Goal: Navigation & Orientation: Find specific page/section

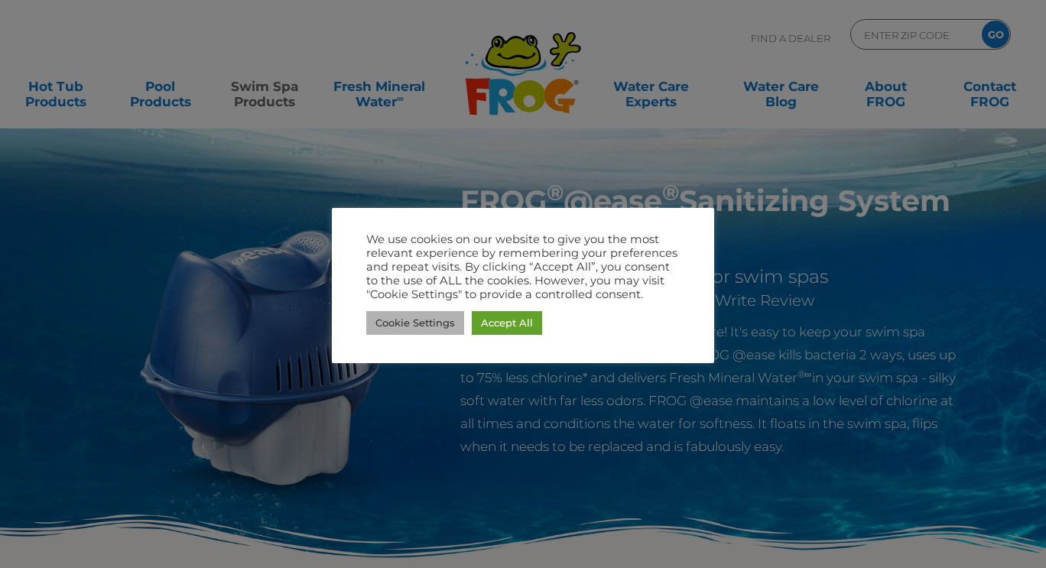
click at [407, 332] on link "Cookie Settings" at bounding box center [415, 323] width 98 height 24
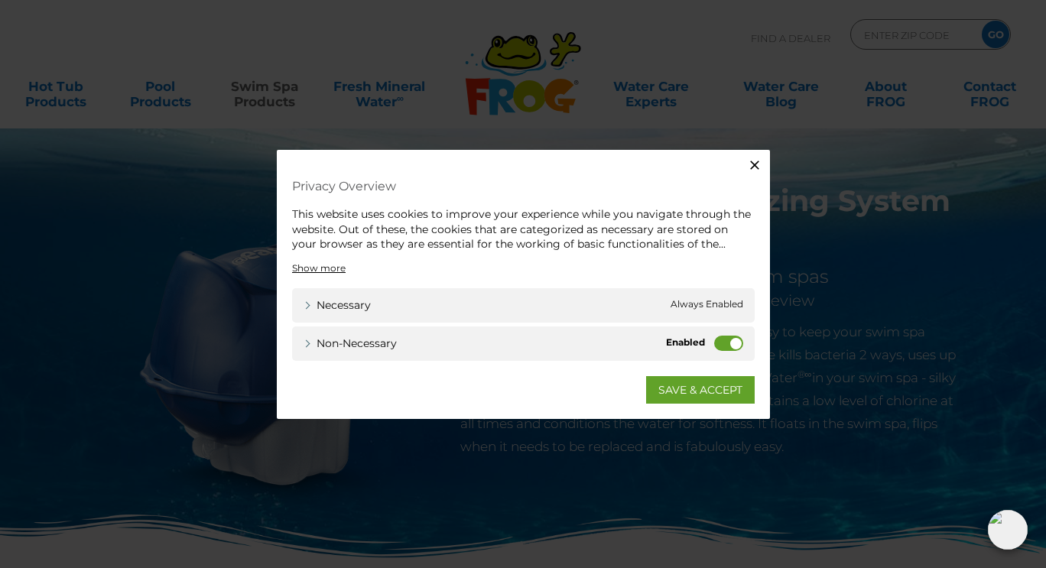
click at [702, 302] on span "Always Enabled" at bounding box center [706, 305] width 73 height 16
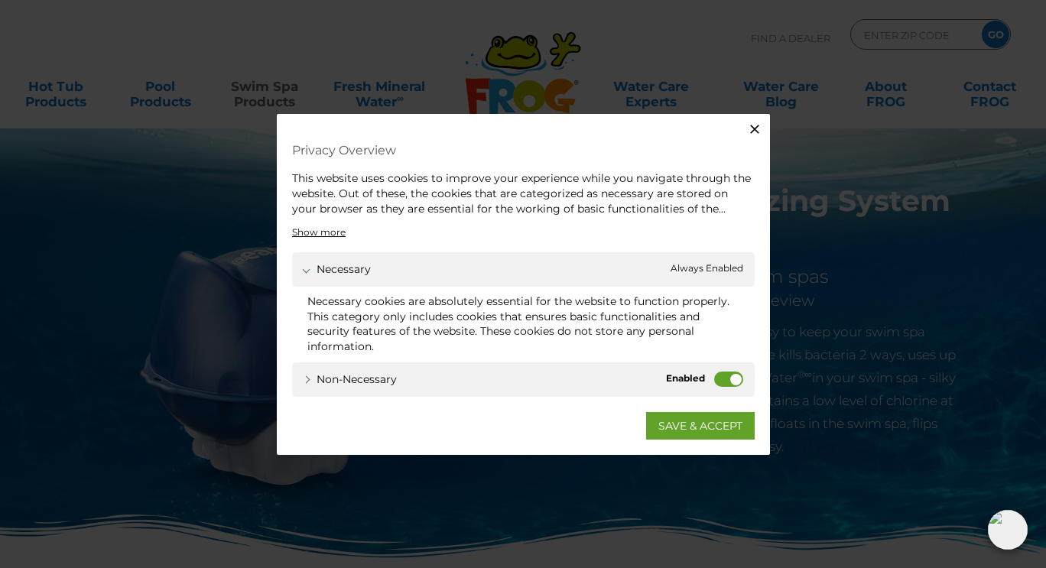
click at [725, 382] on label "Non-necessary" at bounding box center [728, 378] width 29 height 15
click at [0, 0] on input "Non-necessary" at bounding box center [0, 0] width 0 height 0
click at [700, 431] on link "SAVE & ACCEPT" at bounding box center [700, 425] width 109 height 28
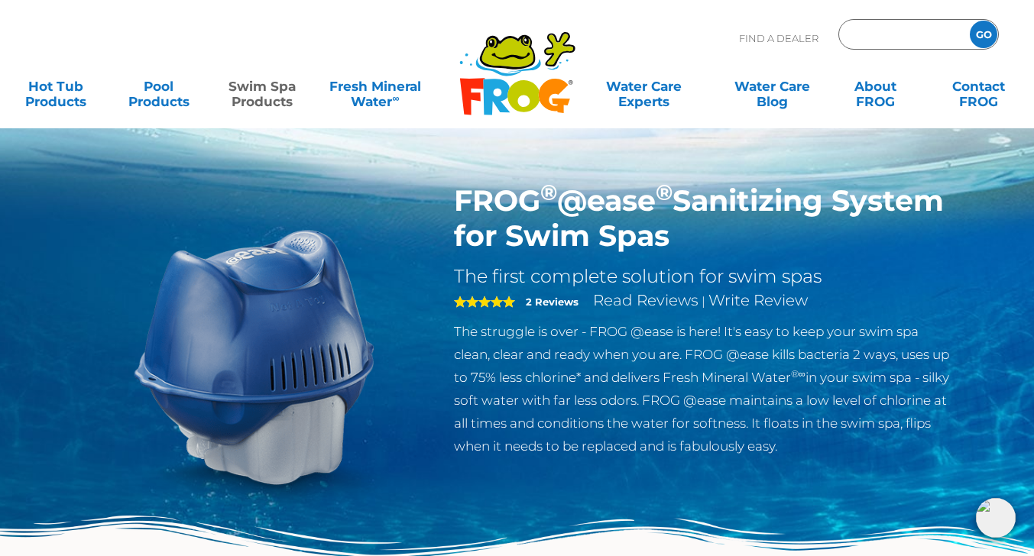
click at [897, 35] on input "Zip Code Form" at bounding box center [902, 35] width 103 height 22
type input "11509"
click at [970, 21] on input "GO" at bounding box center [984, 35] width 28 height 28
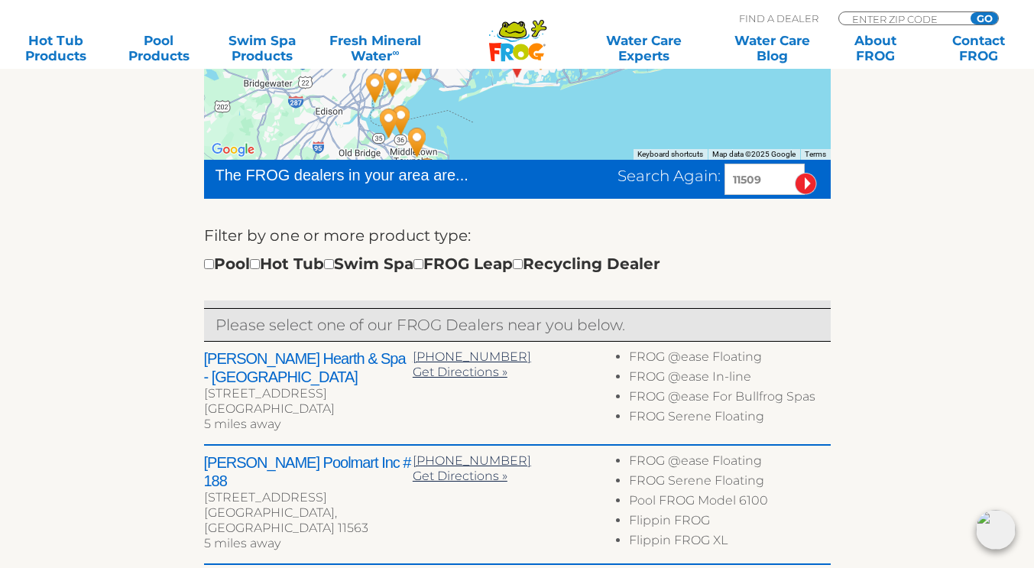
scroll to position [388, 0]
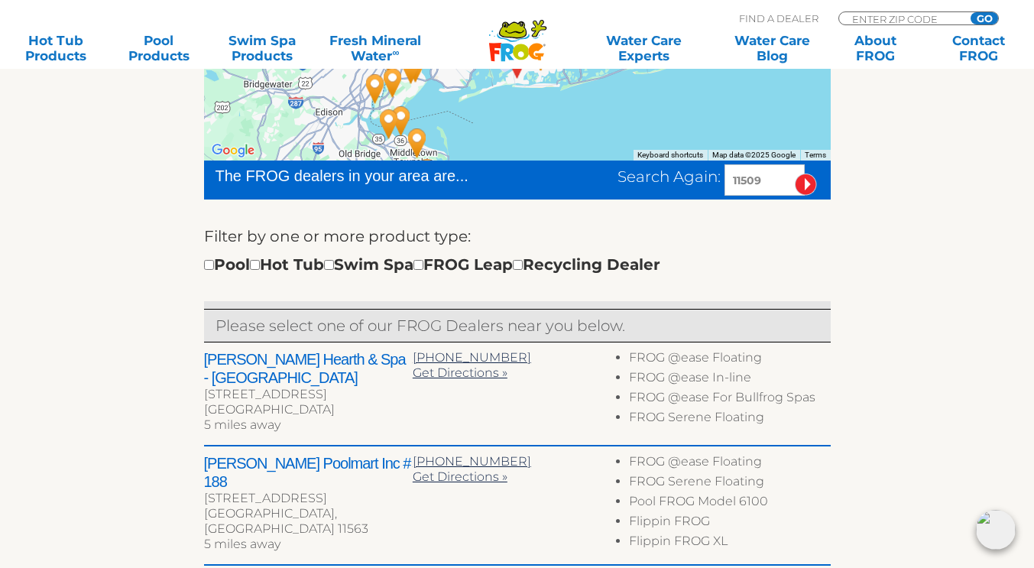
click at [301, 470] on h2 "[PERSON_NAME] Poolmart Inc # 188" at bounding box center [308, 472] width 209 height 37
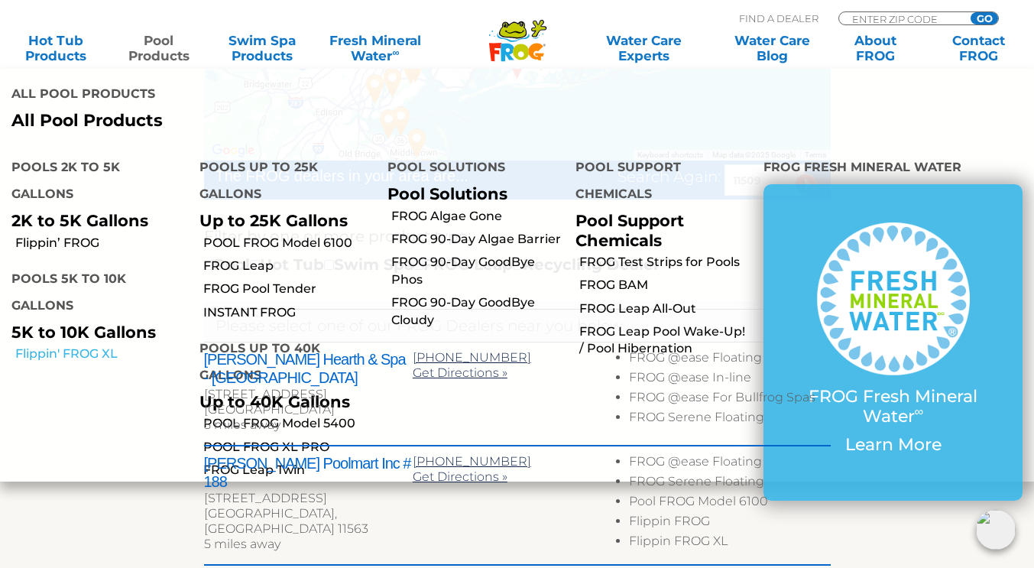
click at [76, 345] on link "Flippin' FROG XL" at bounding box center [101, 353] width 173 height 17
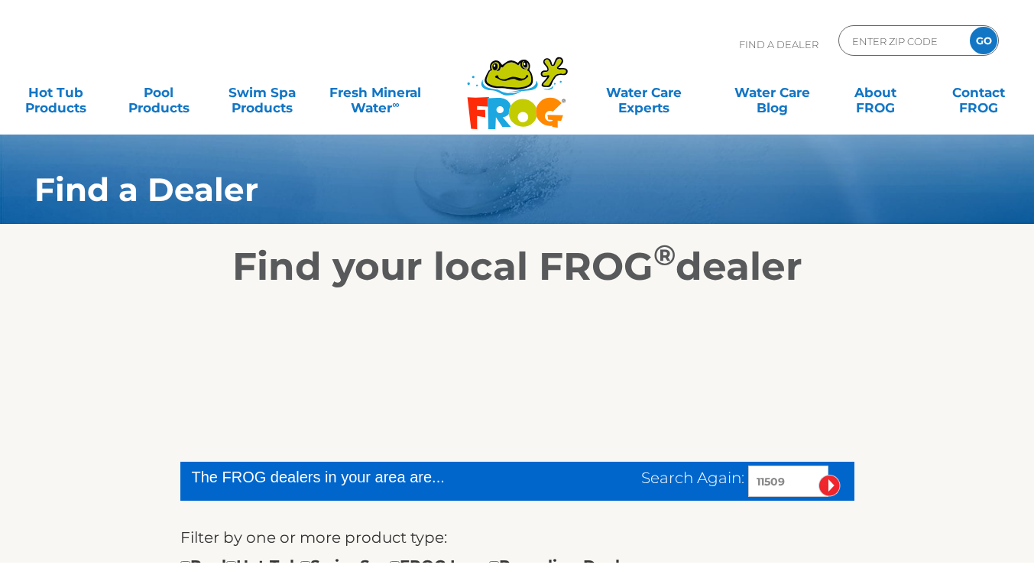
scroll to position [295, 0]
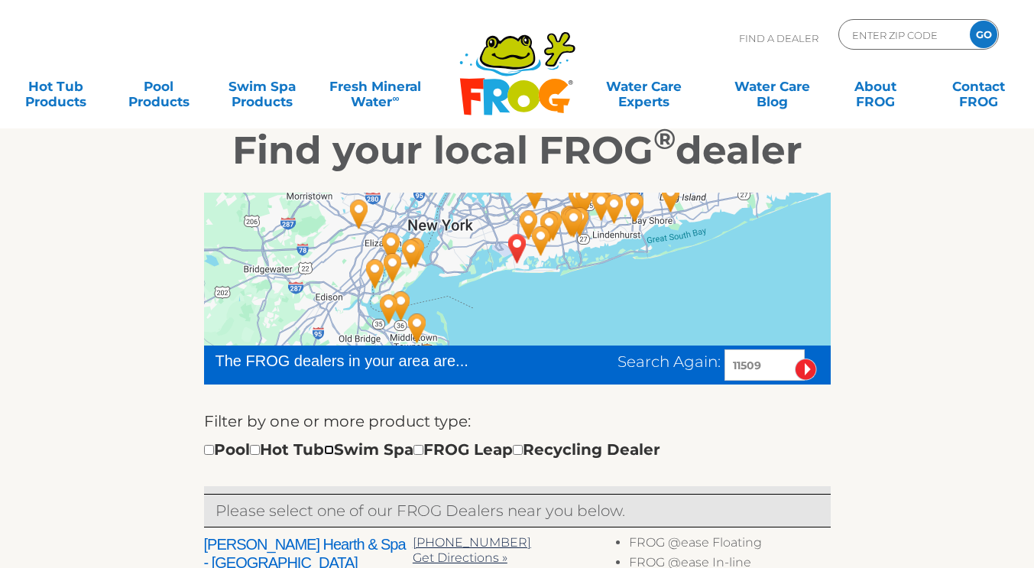
click at [334, 446] on input "checkbox" at bounding box center [329, 450] width 10 height 10
checkbox input "true"
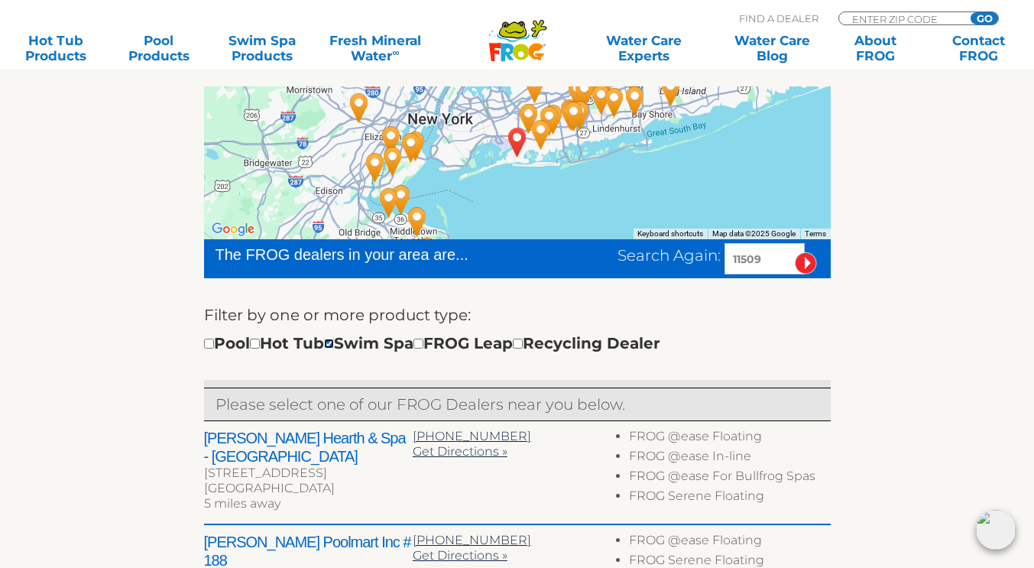
scroll to position [310, 0]
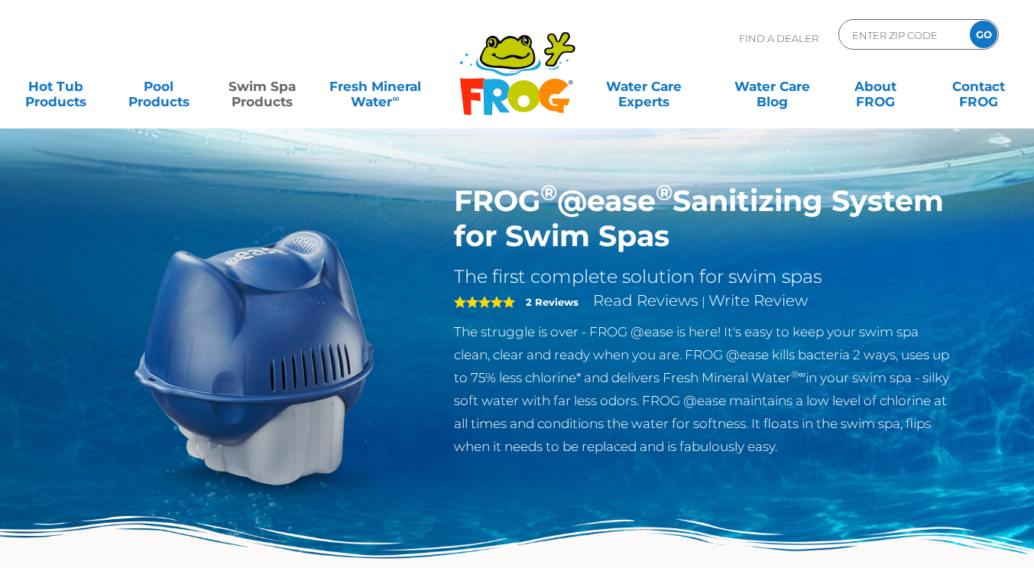
click at [889, 37] on input "ENTER ZIP CODE" at bounding box center [902, 35] width 103 height 22
type input "11509"
click at [979, 39] on input "GO" at bounding box center [984, 35] width 28 height 28
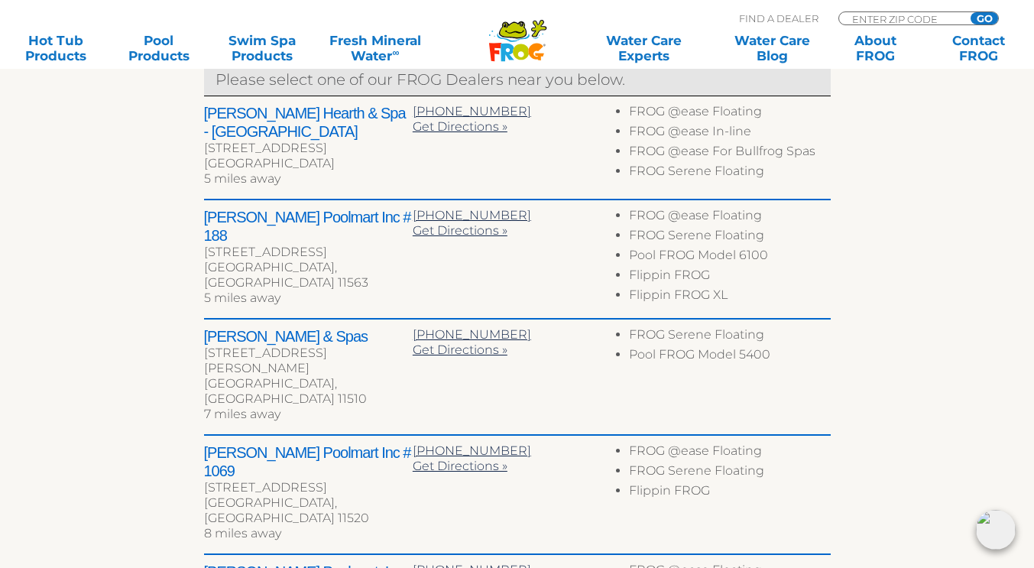
scroll to position [631, 0]
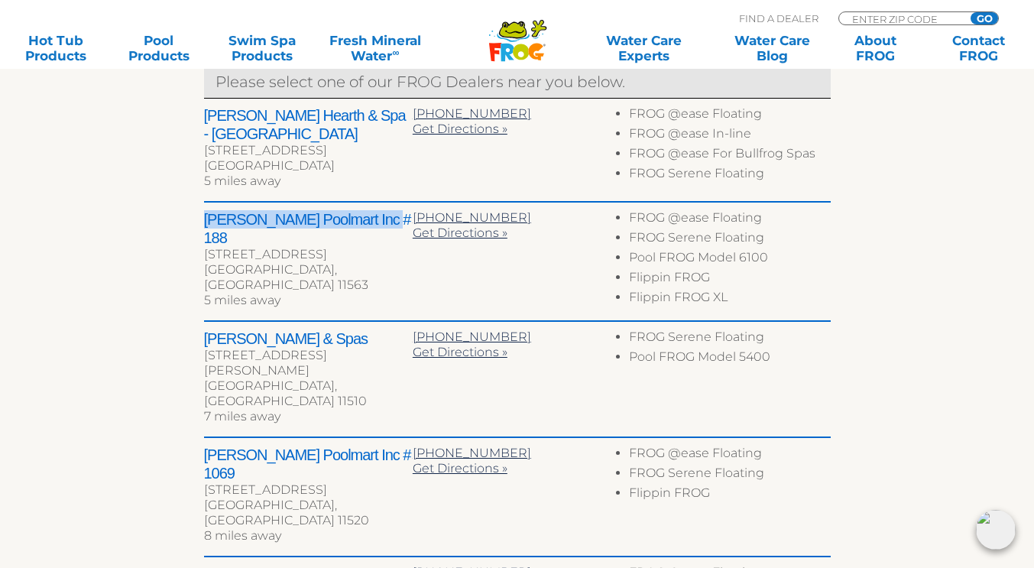
drag, startPoint x: 368, startPoint y: 211, endPoint x: 196, endPoint y: 216, distance: 172.1
click at [196, 216] on div "To navigate the map with touch gestures double-tap and hold your finger on the …" at bounding box center [517, 252] width 940 height 1014
copy h2 "[PERSON_NAME] Poolmart Inc # 188"
